Goal: Task Accomplishment & Management: Manage account settings

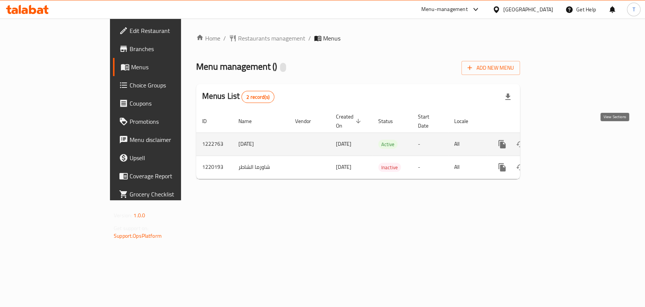
click at [561, 139] on icon "enhanced table" at bounding box center [556, 143] width 9 height 9
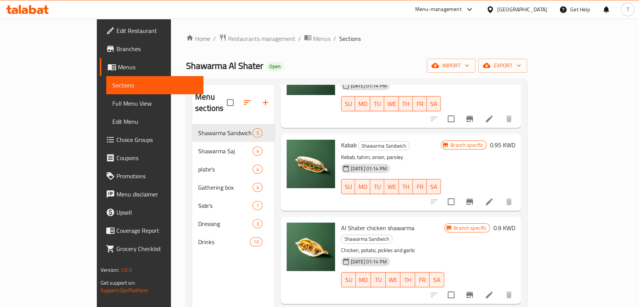
scroll to position [125, 0]
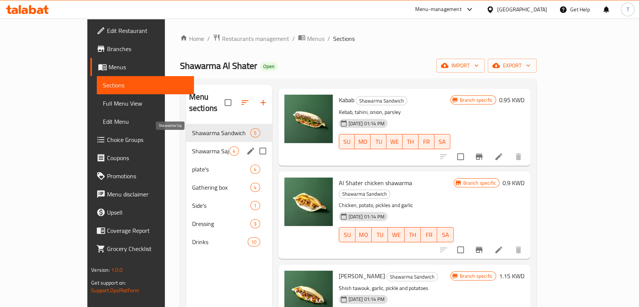
click at [192, 146] on span "Shawarma Saj" at bounding box center [210, 150] width 37 height 9
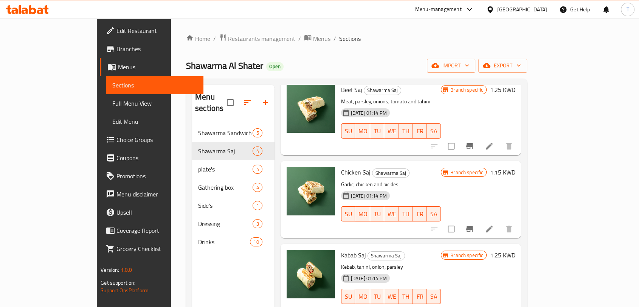
scroll to position [106, 0]
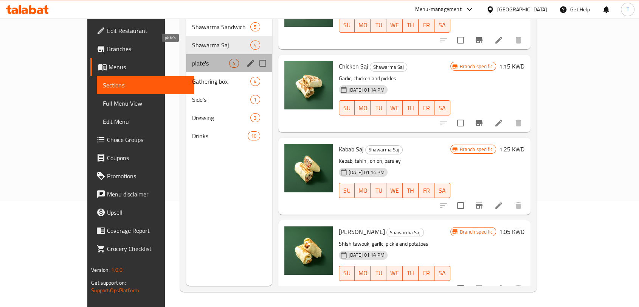
click at [192, 59] on span "plate's" at bounding box center [210, 63] width 37 height 9
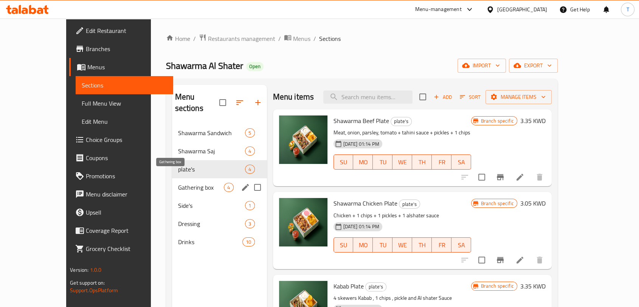
click at [187, 183] on span "Gathering box" at bounding box center [201, 187] width 46 height 9
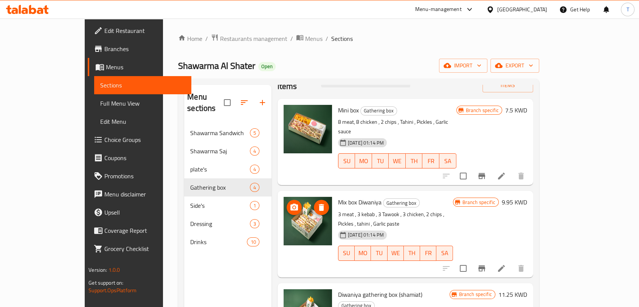
scroll to position [42, 0]
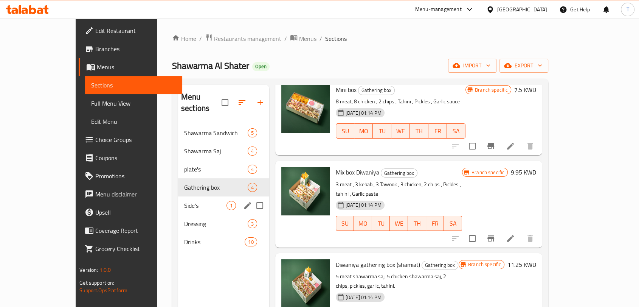
click at [184, 201] on span "Side's" at bounding box center [205, 205] width 42 height 9
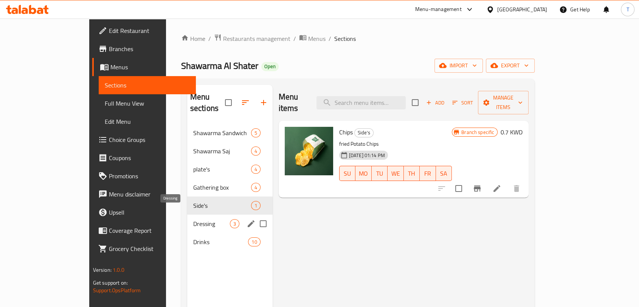
click at [193, 219] on span "Dressing" at bounding box center [211, 223] width 37 height 9
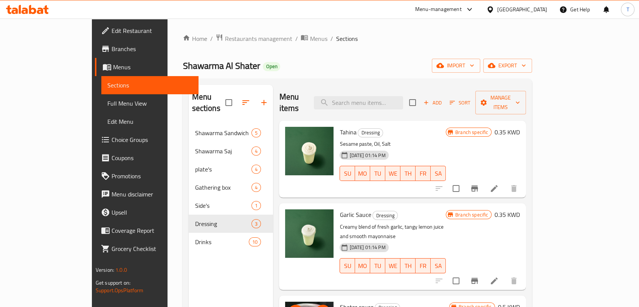
scroll to position [106, 0]
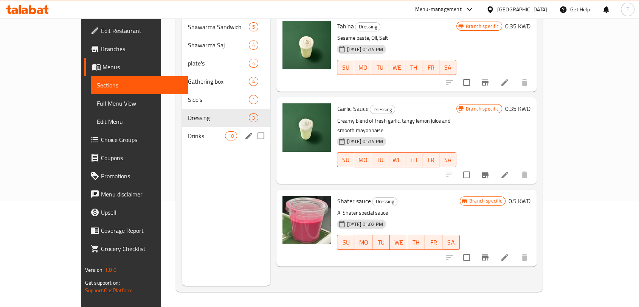
click at [182, 130] on div "Drinks 10" at bounding box center [226, 136] width 89 height 18
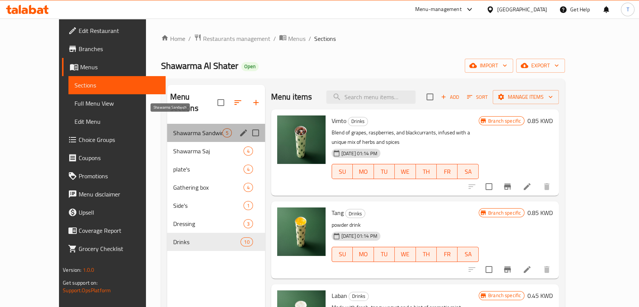
click at [191, 128] on span "Shawarma Sandwich" at bounding box center [197, 132] width 49 height 9
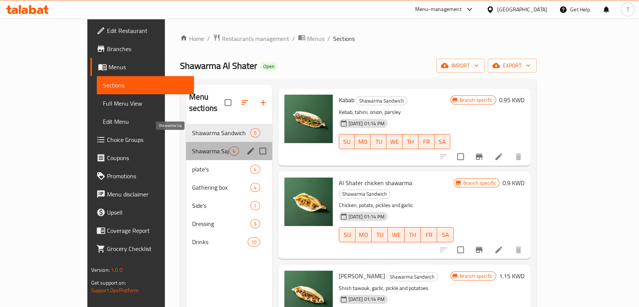
click at [192, 146] on span "Shawarma Saj" at bounding box center [210, 150] width 37 height 9
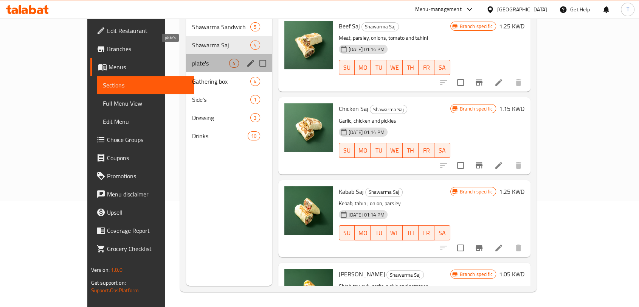
click at [192, 59] on span "plate's" at bounding box center [210, 63] width 37 height 9
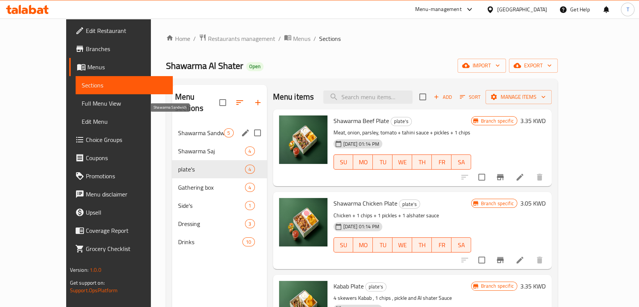
click at [189, 128] on span "Shawarma Sandwich" at bounding box center [201, 132] width 46 height 9
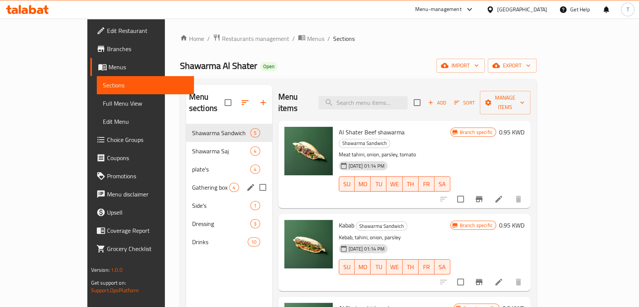
click at [186, 183] on div "Gathering box 4" at bounding box center [229, 187] width 86 height 18
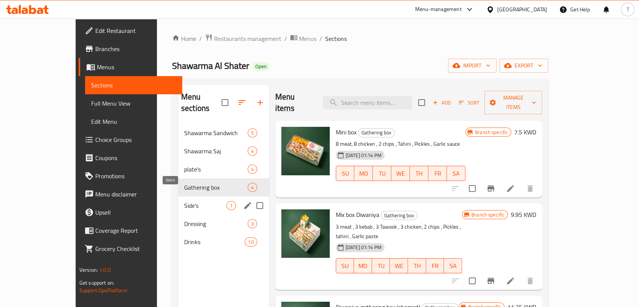
click at [184, 201] on span "Side's" at bounding box center [205, 205] width 42 height 9
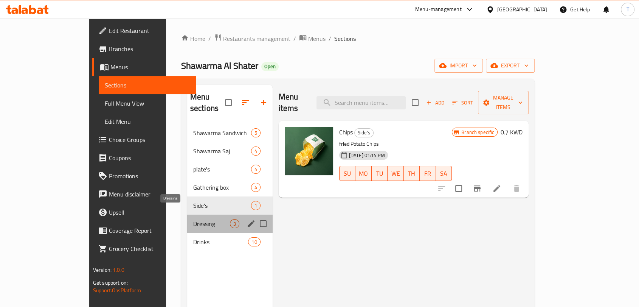
click at [187, 214] on div "Dressing 3" at bounding box center [229, 223] width 85 height 18
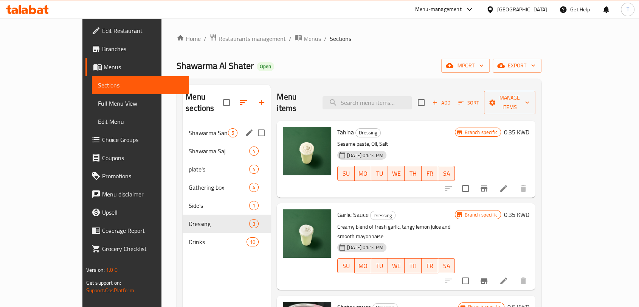
click at [191, 126] on div "Shawarma Sandwich 5" at bounding box center [227, 133] width 88 height 18
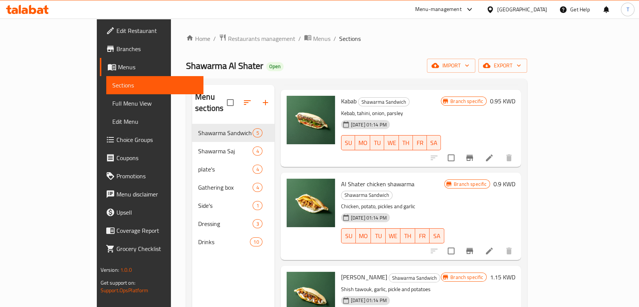
scroll to position [125, 0]
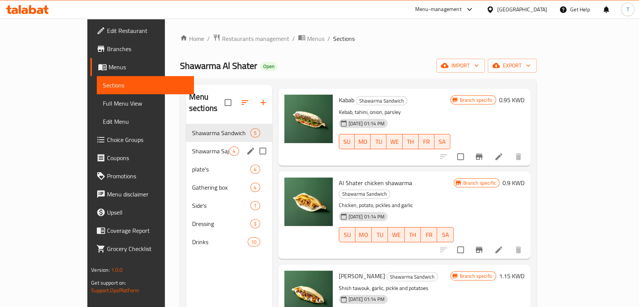
click at [186, 142] on div "Shawarma Saj 4" at bounding box center [229, 151] width 86 height 18
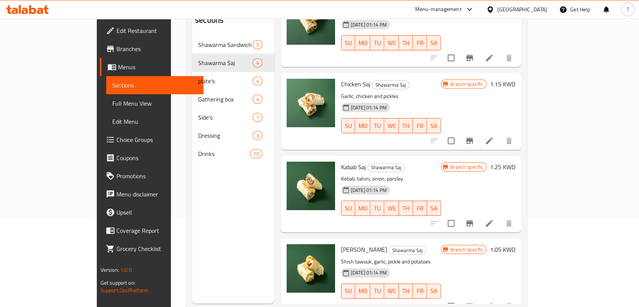
scroll to position [106, 0]
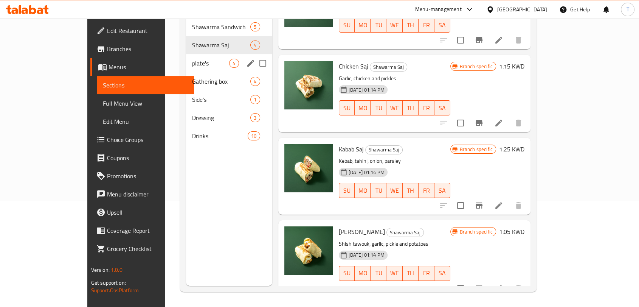
click at [186, 57] on div "plate's 4" at bounding box center [229, 63] width 86 height 18
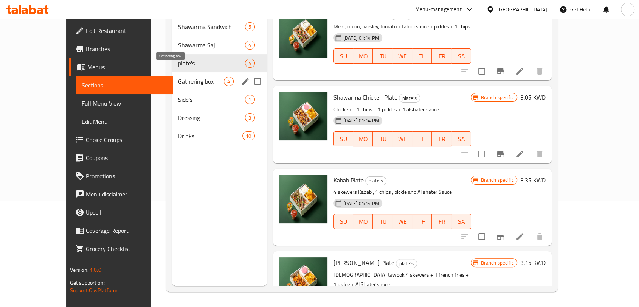
click at [178, 77] on span "Gathering box" at bounding box center [201, 81] width 46 height 9
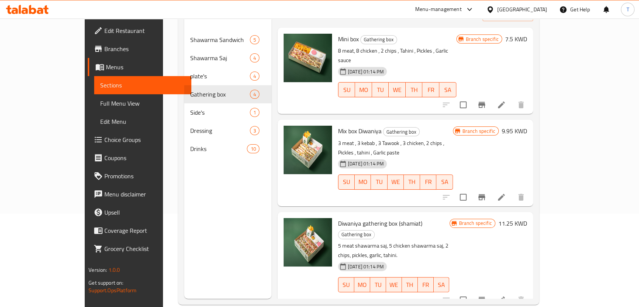
scroll to position [106, 0]
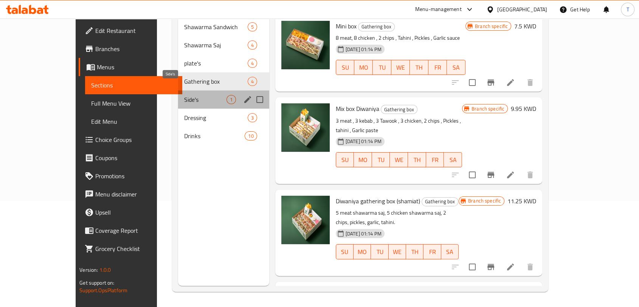
click at [184, 95] on span "Side's" at bounding box center [205, 99] width 42 height 9
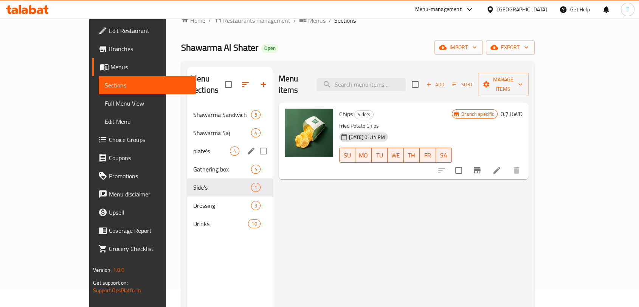
scroll to position [8, 0]
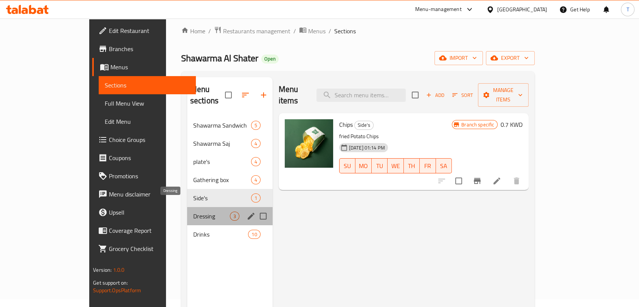
click at [187, 207] on div "Dressing 3" at bounding box center [229, 216] width 85 height 18
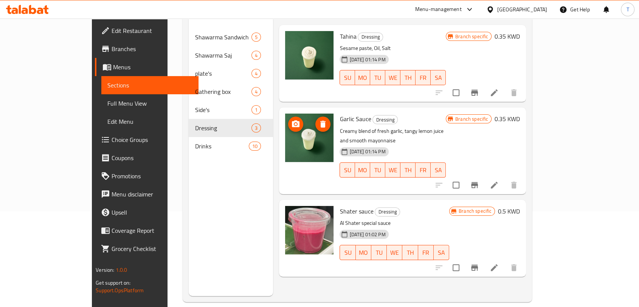
scroll to position [106, 0]
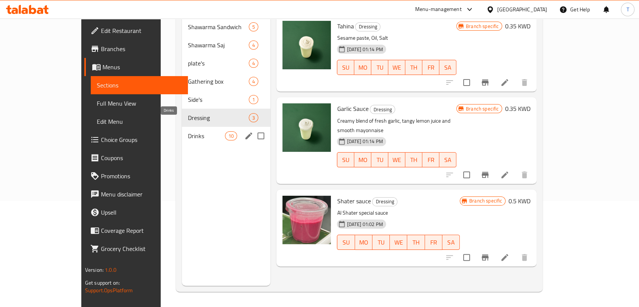
click at [188, 131] on span "Drinks" at bounding box center [206, 135] width 37 height 9
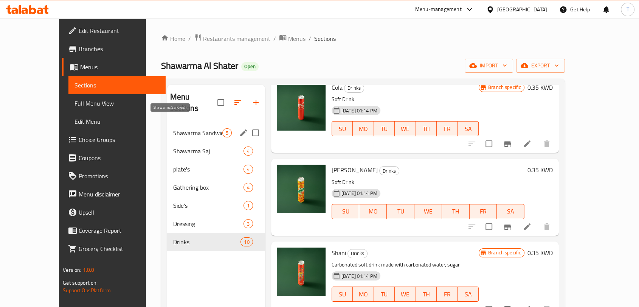
click at [178, 128] on span "Shawarma Sandwich" at bounding box center [197, 132] width 49 height 9
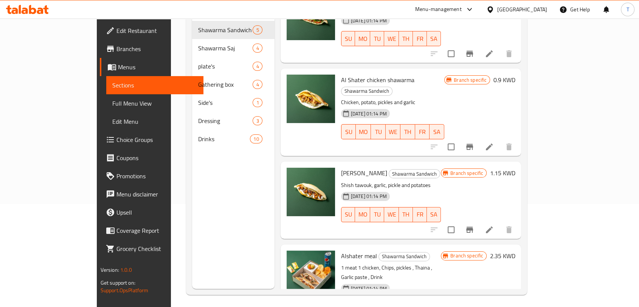
scroll to position [106, 0]
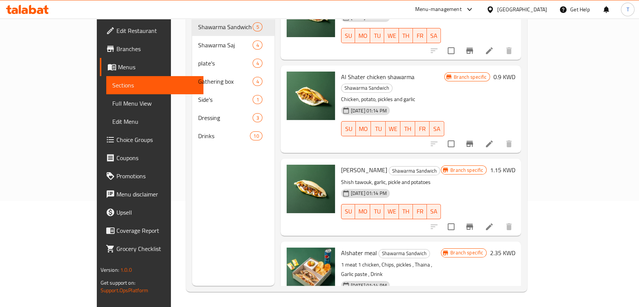
click at [29, 9] on icon at bounding box center [27, 9] width 43 height 9
